Goal: Task Accomplishment & Management: Complete application form

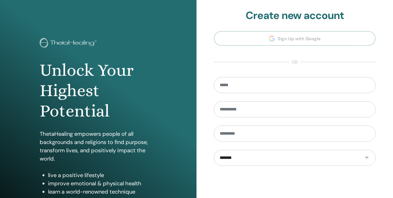
click at [370, 59] on section "**********" at bounding box center [295, 124] width 162 height 231
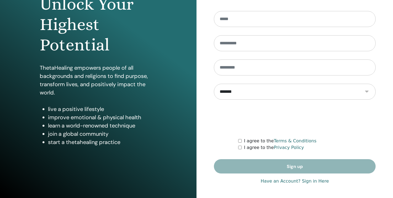
scroll to position [67, 0]
click at [310, 182] on link "Have an Account? Sign in Here" at bounding box center [295, 181] width 68 height 7
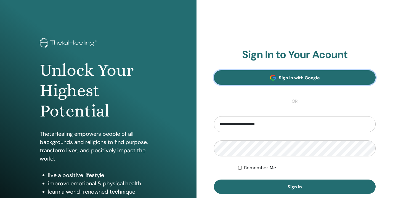
click at [314, 83] on link "Sign In with Google" at bounding box center [295, 77] width 162 height 15
